Goal: Task Accomplishment & Management: Manage account settings

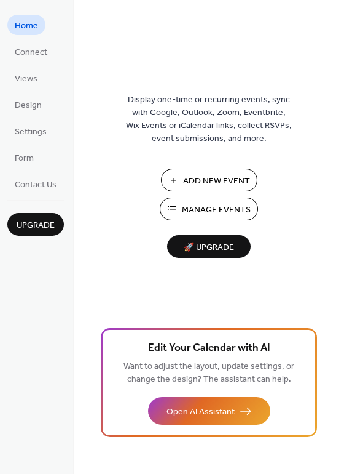
click at [215, 211] on span "Manage Events" at bounding box center [216, 210] width 69 height 13
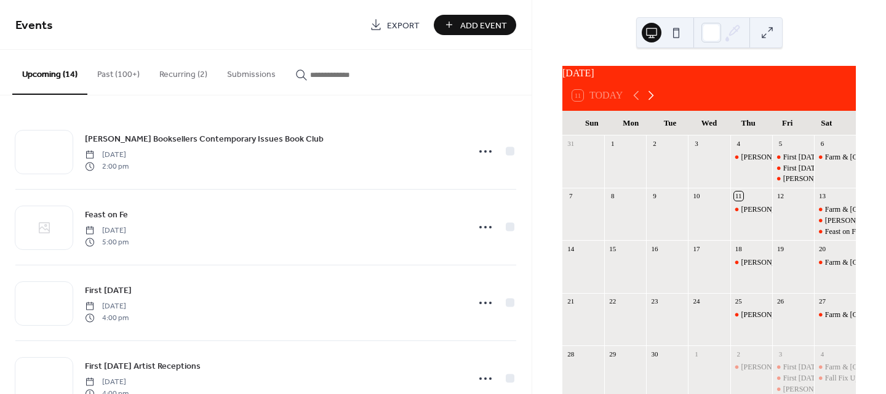
click at [643, 103] on icon at bounding box center [650, 95] width 15 height 15
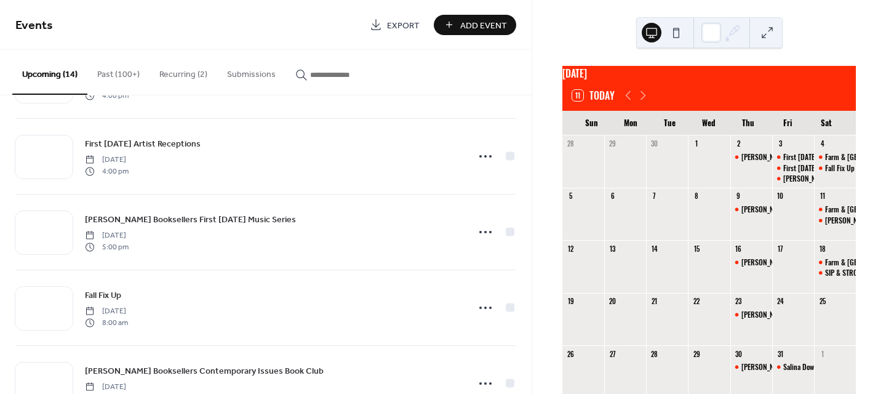
scroll to position [244, 0]
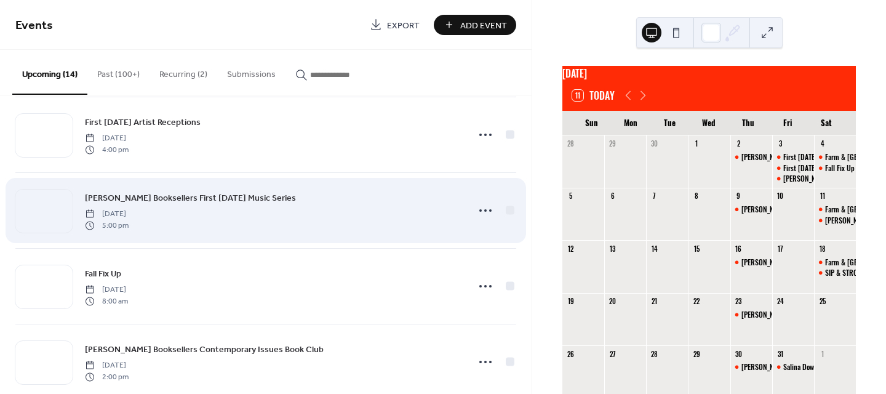
click at [188, 197] on span "Redfern Booksellers First Friday Music Series" at bounding box center [190, 198] width 211 height 13
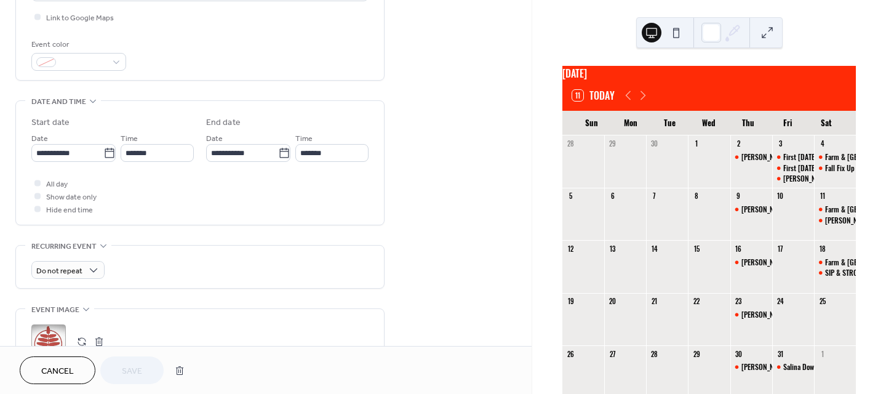
scroll to position [308, 0]
